Goal: Check status

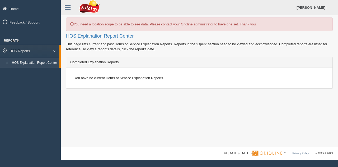
click at [38, 62] on link "HOS Explanation Report Center" at bounding box center [35, 63] width 50 height 10
click at [41, 50] on link "HOS Reports" at bounding box center [29, 51] width 59 height 12
click at [41, 50] on link "HOS Reports" at bounding box center [30, 51] width 61 height 12
click at [114, 62] on div "Completed Explanation Reports" at bounding box center [199, 62] width 266 height 11
click at [117, 79] on div "You have no current Hours of Service Explanation Reports." at bounding box center [199, 77] width 258 height 13
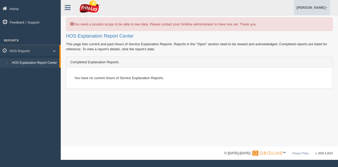
click at [310, 3] on link "[PERSON_NAME]" at bounding box center [312, 7] width 36 height 15
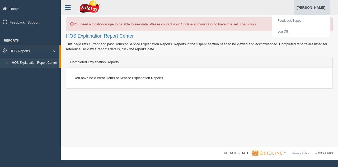
click at [69, 11] on icon at bounding box center [68, 7] width 6 height 7
click at [69, 11] on div "Rob Sapienza Feedback/Support Log Off" at bounding box center [199, 7] width 277 height 15
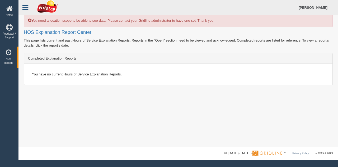
click at [31, 9] on link at bounding box center [25, 7] width 14 height 8
click at [18, 9] on link "Home" at bounding box center [9, 11] width 18 height 17
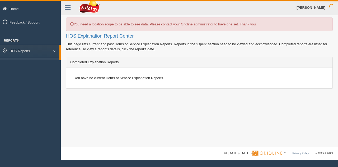
click at [31, 9] on link "Home" at bounding box center [30, 9] width 61 height 12
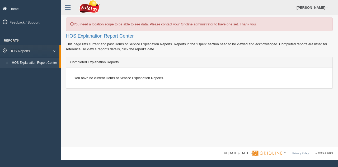
click at [10, 10] on link "Home" at bounding box center [30, 9] width 61 height 12
